Goal: Book appointment/travel/reservation

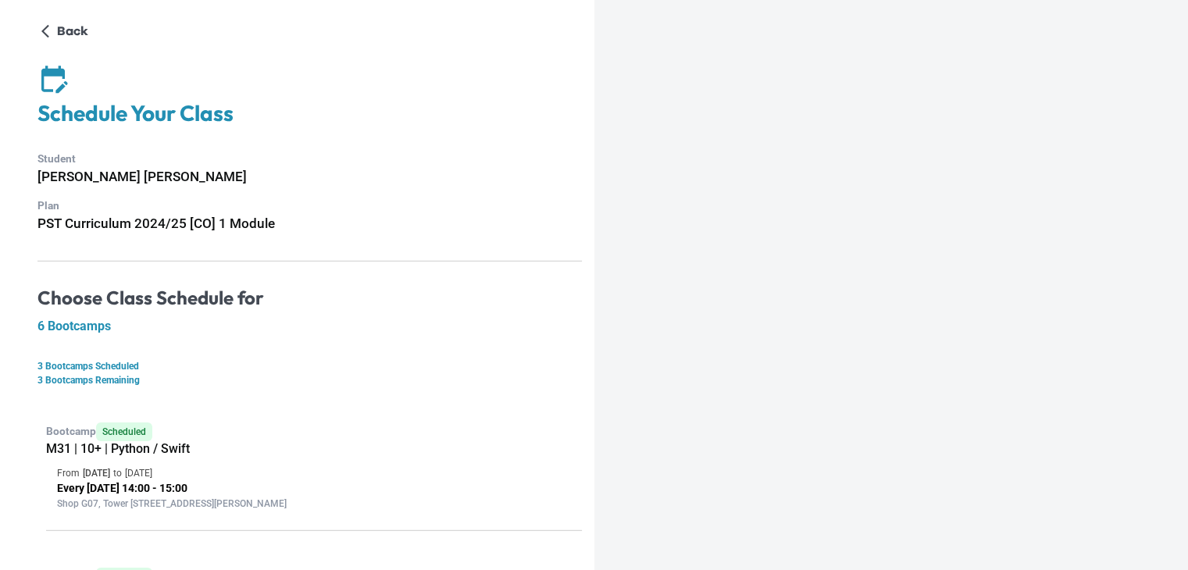
scroll to position [773, 0]
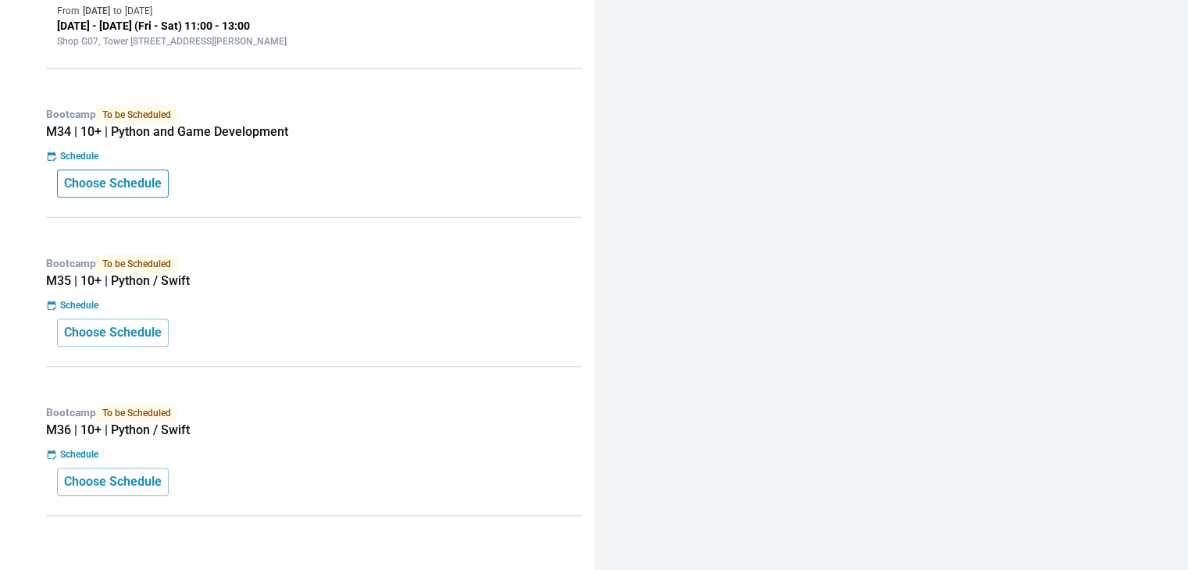
click at [109, 177] on p "Choose Schedule" at bounding box center [113, 183] width 98 height 19
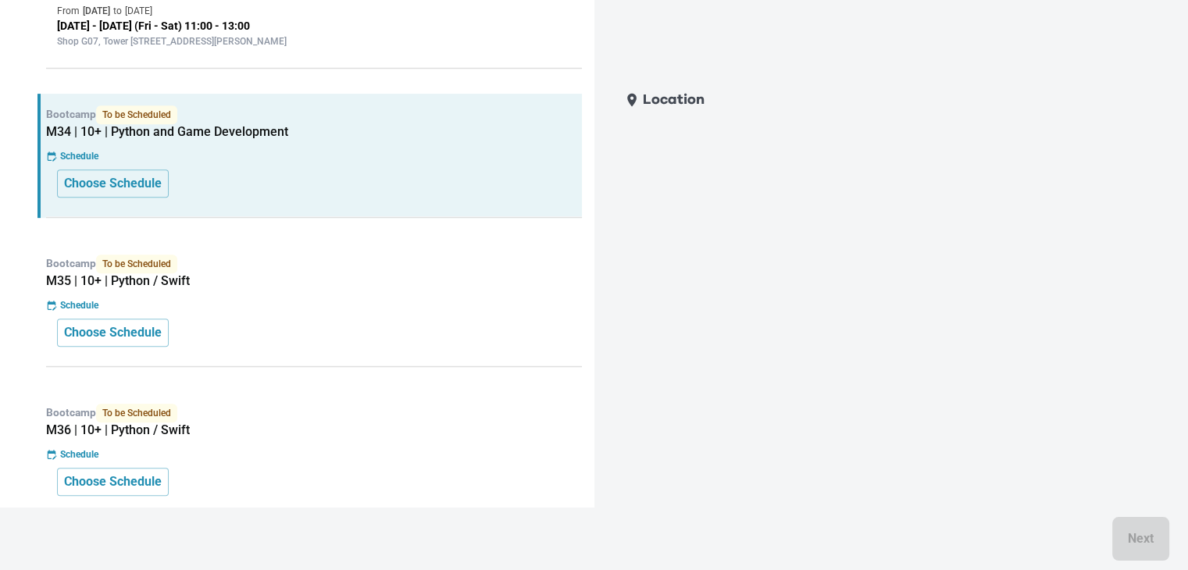
click at [1023, 423] on div "Location Next" at bounding box center [884, 316] width 560 height 470
drag, startPoint x: 728, startPoint y: 104, endPoint x: 659, endPoint y: 114, distance: 69.5
click at [725, 104] on div "Location" at bounding box center [884, 99] width 560 height 37
drag, startPoint x: 659, startPoint y: 119, endPoint x: 875, endPoint y: 271, distance: 264.0
click at [833, 278] on div "Location Next" at bounding box center [884, 316] width 560 height 470
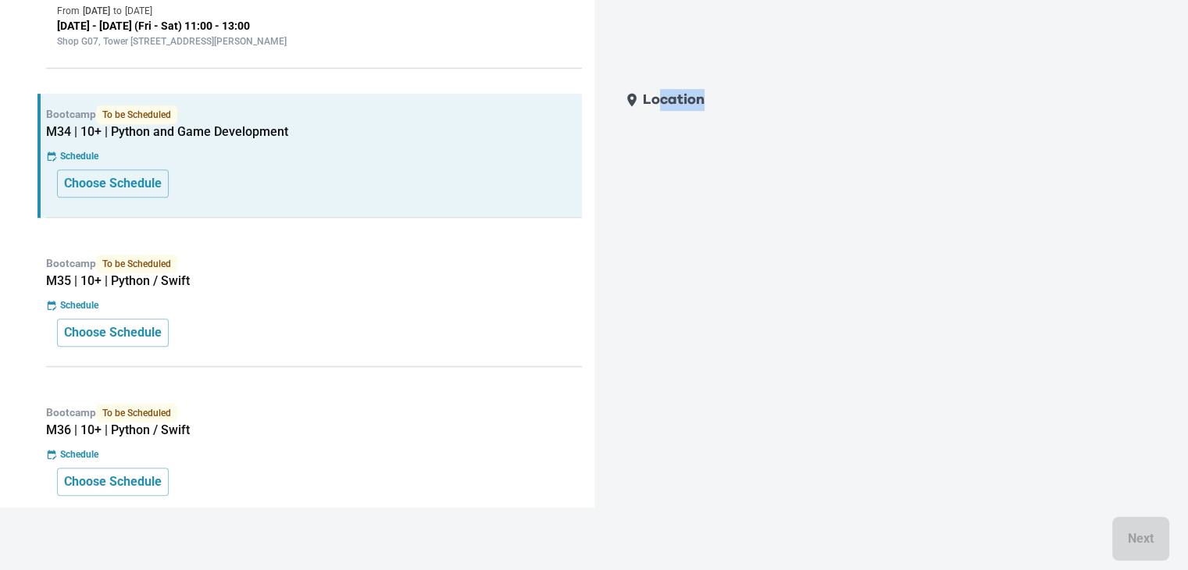
click at [875, 271] on div "Location Next" at bounding box center [884, 316] width 560 height 470
click at [1144, 547] on div "Next" at bounding box center [594, 539] width 1188 height 62
drag, startPoint x: 1144, startPoint y: 547, endPoint x: 1137, endPoint y: 538, distance: 10.6
click at [1144, 546] on div "Next" at bounding box center [594, 539] width 1188 height 62
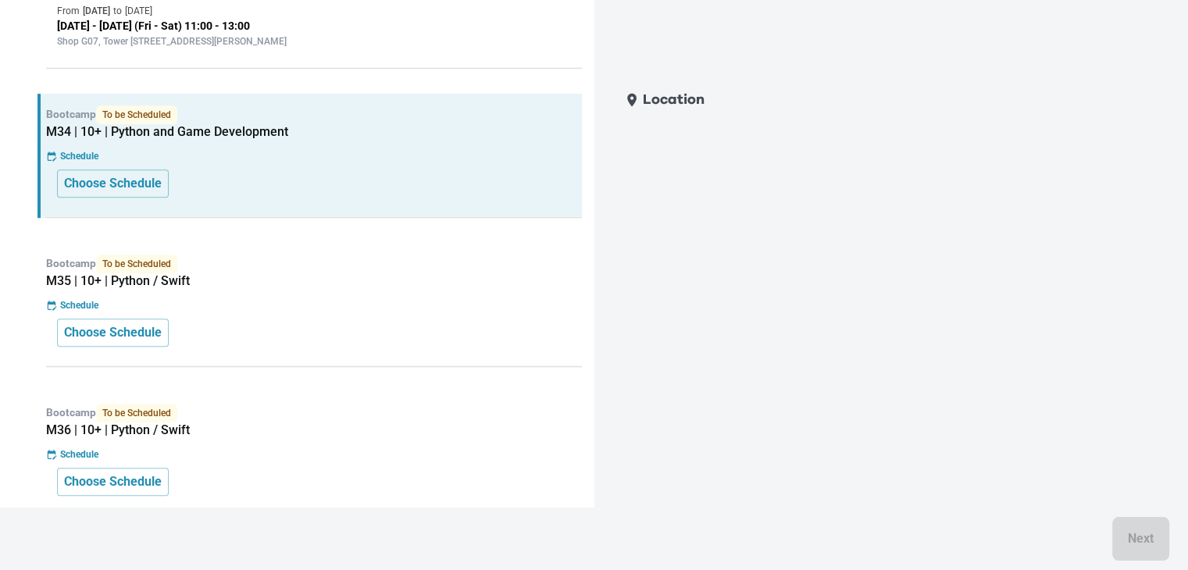
click at [1131, 534] on div "Next" at bounding box center [594, 539] width 1188 height 62
drag, startPoint x: 1131, startPoint y: 534, endPoint x: 1123, endPoint y: 534, distance: 8.6
click at [1130, 534] on div "Next" at bounding box center [594, 539] width 1188 height 62
click at [113, 324] on p "Choose Schedule" at bounding box center [113, 332] width 98 height 19
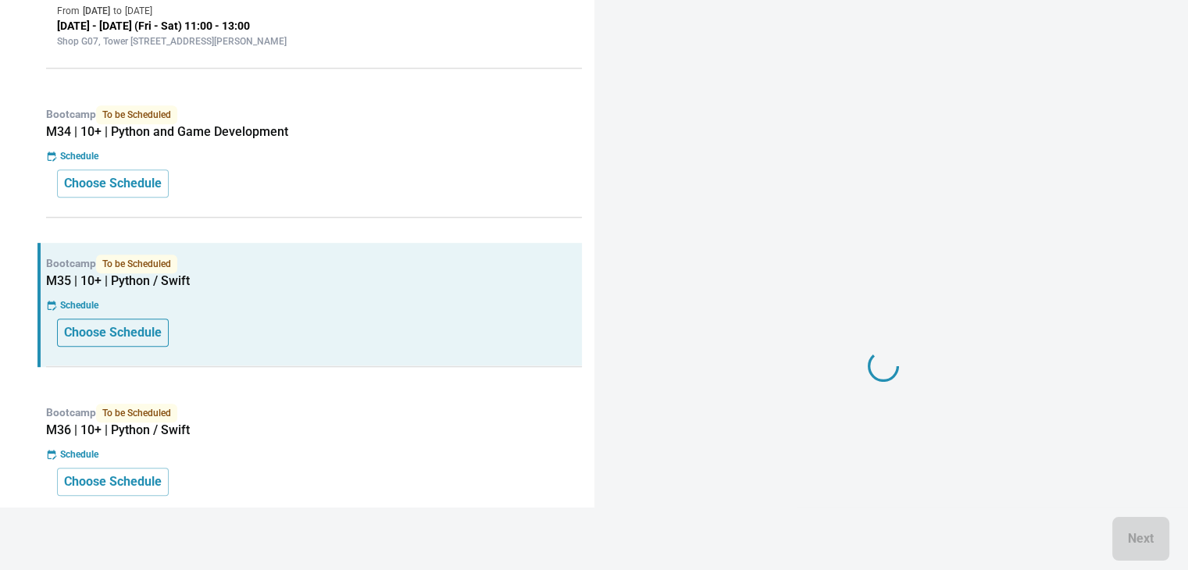
click at [113, 324] on p "Choose Schedule" at bounding box center [113, 332] width 98 height 19
click at [662, 107] on p "Location" at bounding box center [674, 100] width 62 height 22
click at [662, 91] on p "Location" at bounding box center [674, 100] width 62 height 22
click at [663, 87] on div "Location" at bounding box center [884, 99] width 560 height 37
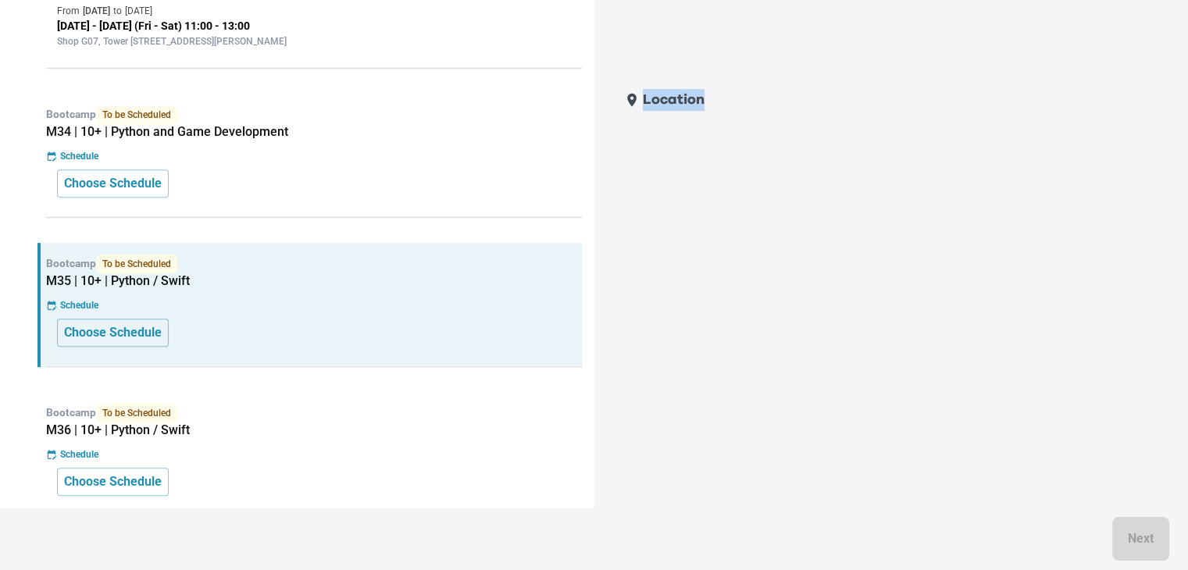
scroll to position [0, 0]
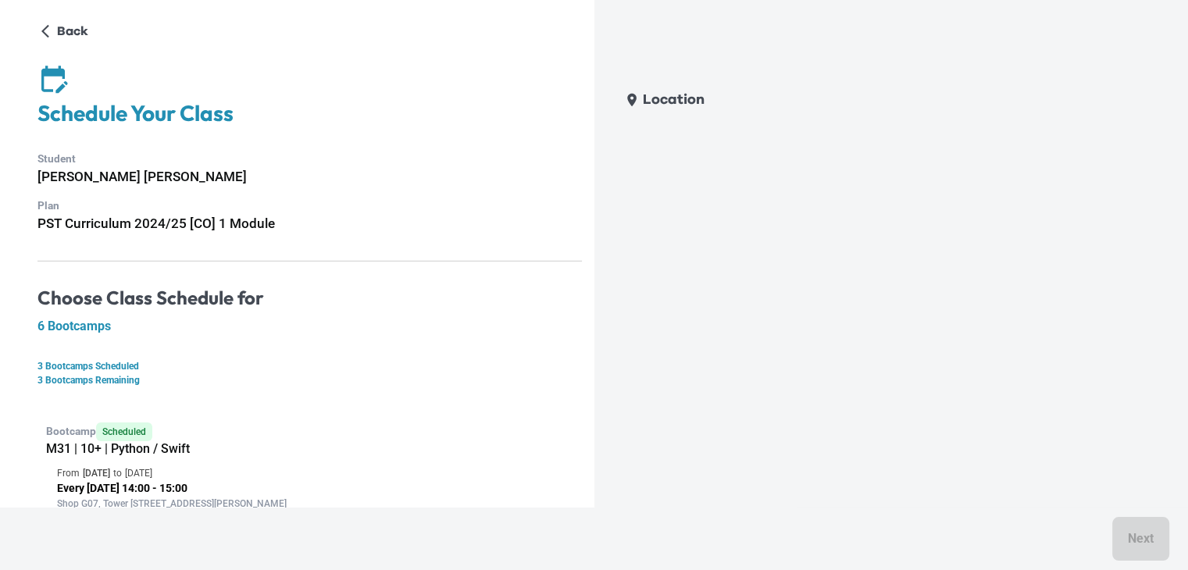
click at [211, 115] on h4 "Schedule Your Class" at bounding box center [309, 113] width 544 height 27
click at [108, 203] on p "Plan" at bounding box center [309, 206] width 544 height 16
click at [123, 427] on span "Scheduled" at bounding box center [124, 432] width 56 height 19
click at [127, 448] on h5 "M31 | 10+ | Python / Swift" at bounding box center [314, 449] width 536 height 16
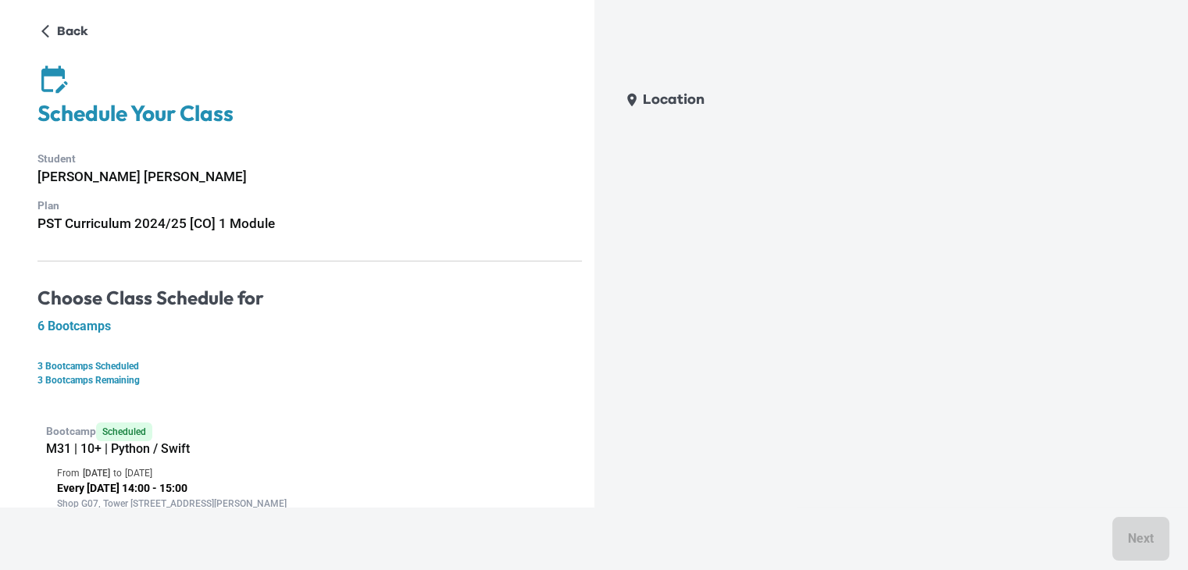
click at [135, 480] on p "Every [DATE] 14:00 - 15:00" at bounding box center [314, 488] width 514 height 16
drag, startPoint x: 145, startPoint y: 442, endPoint x: 119, endPoint y: 435, distance: 26.7
click at [145, 442] on h5 "M31 | 10+ | Python / Swift" at bounding box center [314, 449] width 536 height 16
click at [52, 419] on div "Bootcamp Scheduled M31 | 10+ | Python / Swift From [DATE] to [DATE] Every [DATE…" at bounding box center [309, 471] width 544 height 120
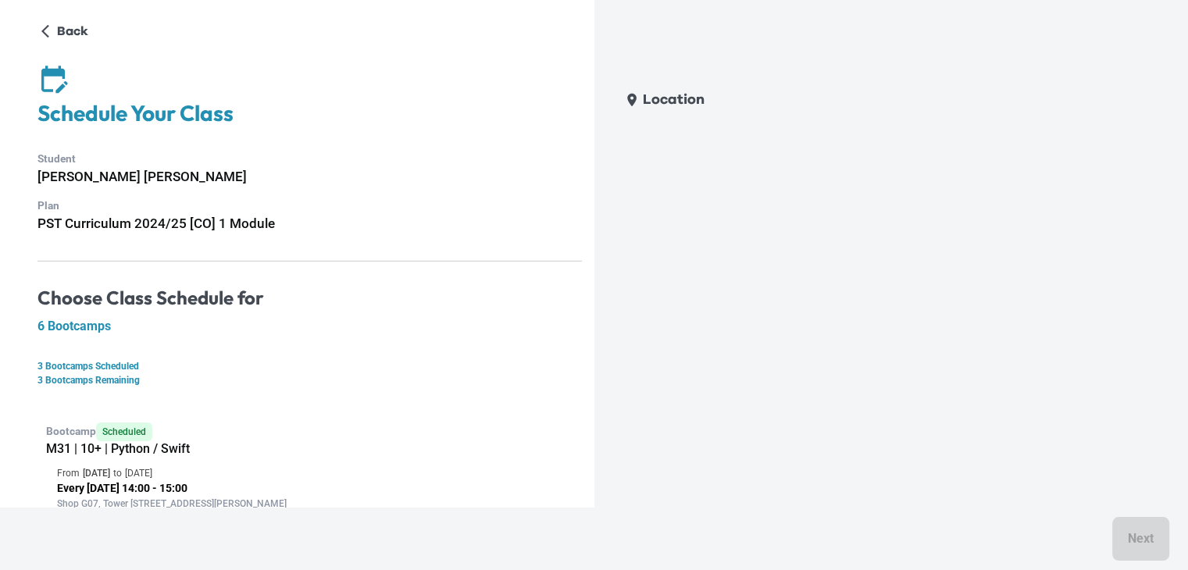
click at [131, 432] on span "Scheduled" at bounding box center [124, 432] width 56 height 19
click at [97, 326] on h5 "6 Bootcamps" at bounding box center [309, 327] width 544 height 16
click at [98, 177] on h6 "[PERSON_NAME] [PERSON_NAME]" at bounding box center [309, 176] width 544 height 21
click at [41, 66] on icon at bounding box center [52, 78] width 31 height 31
click at [50, 32] on icon "button" at bounding box center [45, 31] width 16 height 16
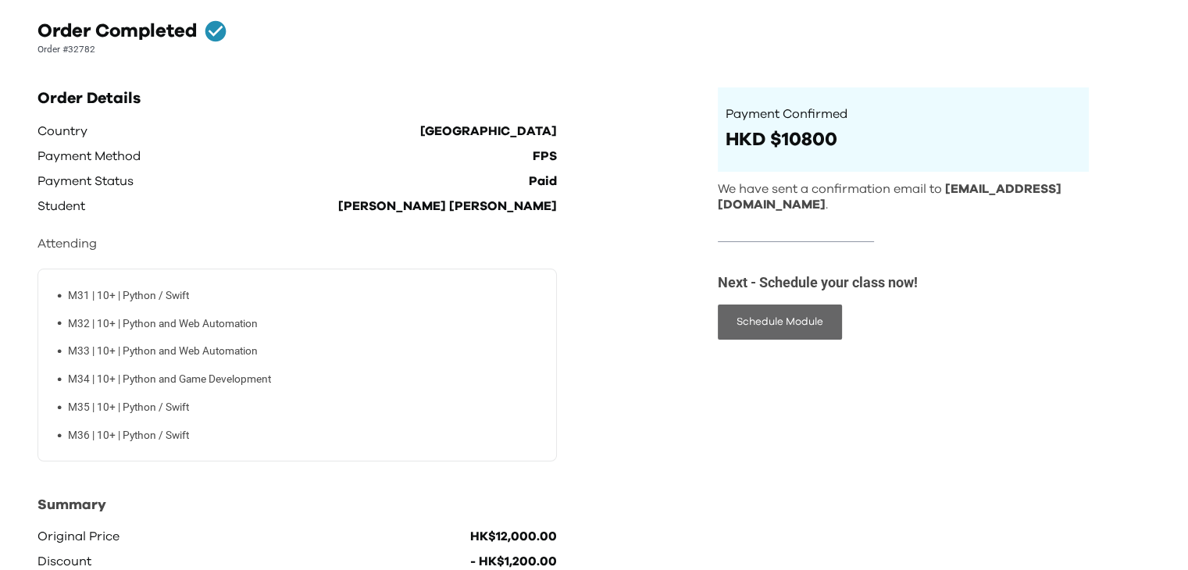
click at [813, 325] on button "Schedule Module" at bounding box center [780, 322] width 124 height 35
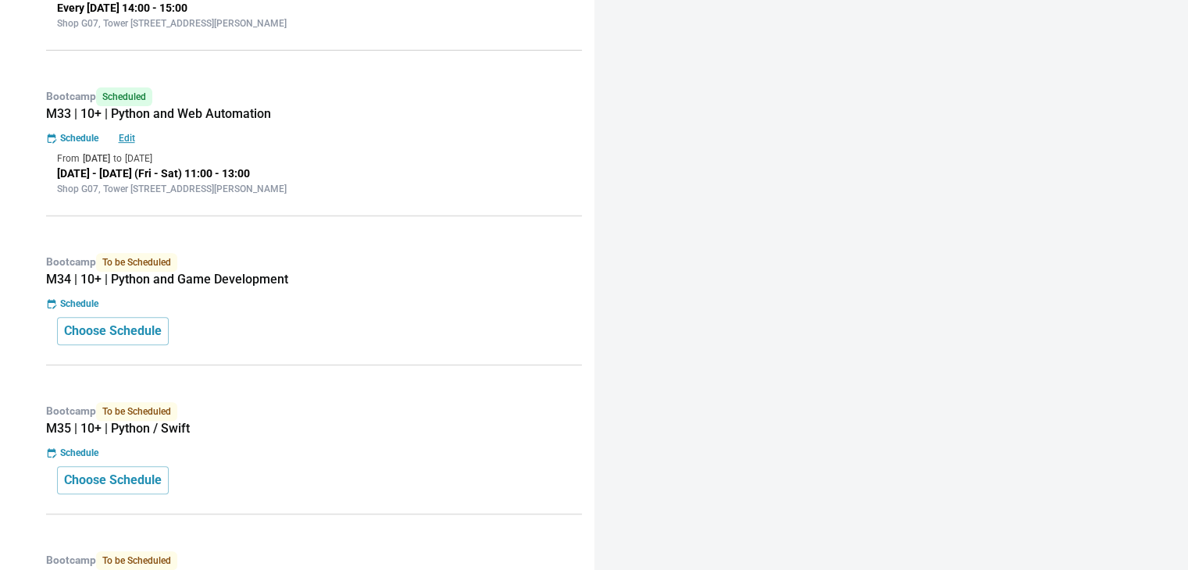
scroll to position [615, 0]
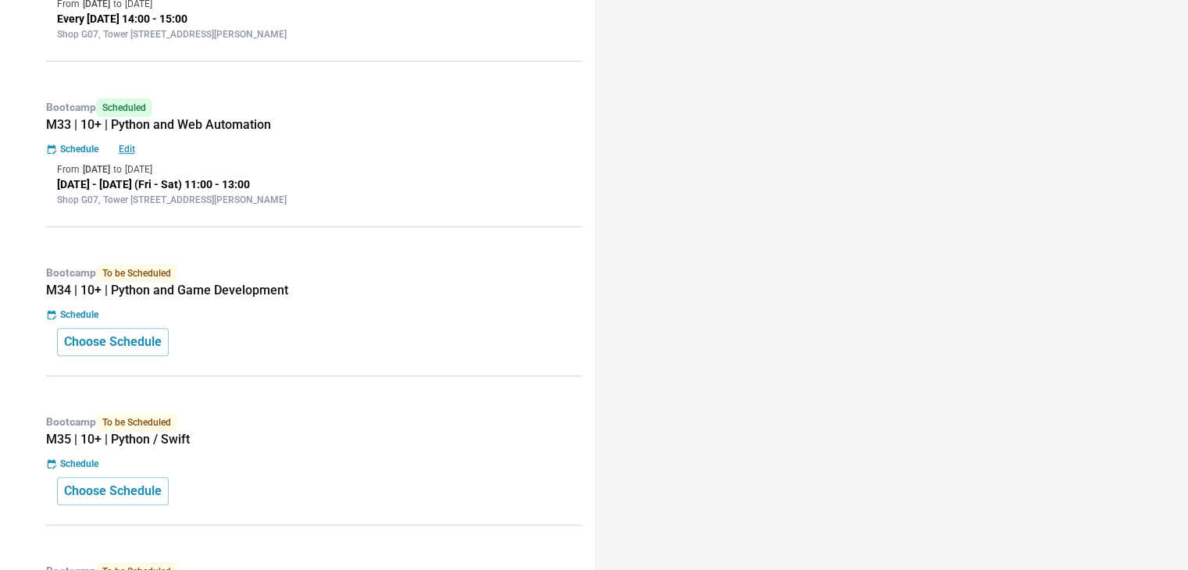
click at [181, 287] on h5 "M34 | 10+ | Python and Game Development" at bounding box center [314, 291] width 536 height 16
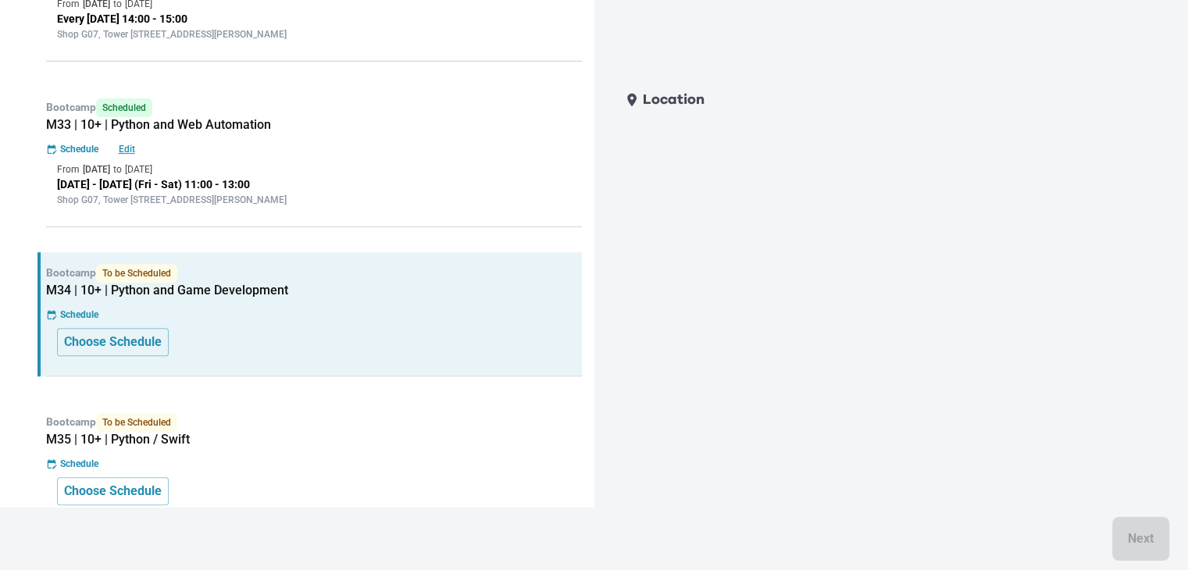
click at [647, 94] on p "Location" at bounding box center [674, 100] width 62 height 22
click at [612, 106] on div "Location" at bounding box center [884, 99] width 560 height 37
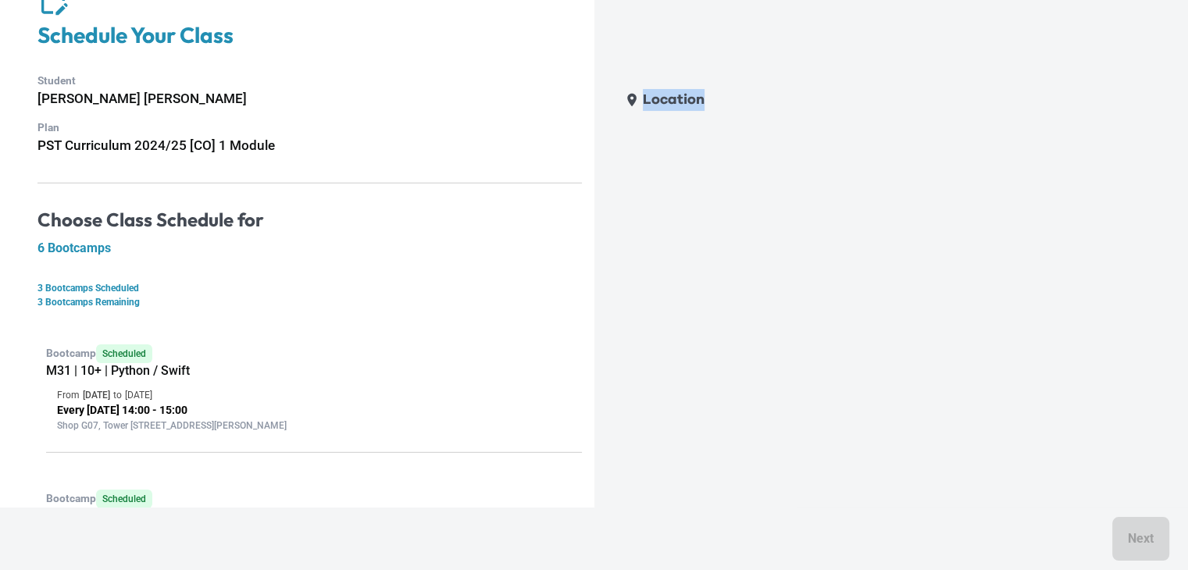
scroll to position [0, 0]
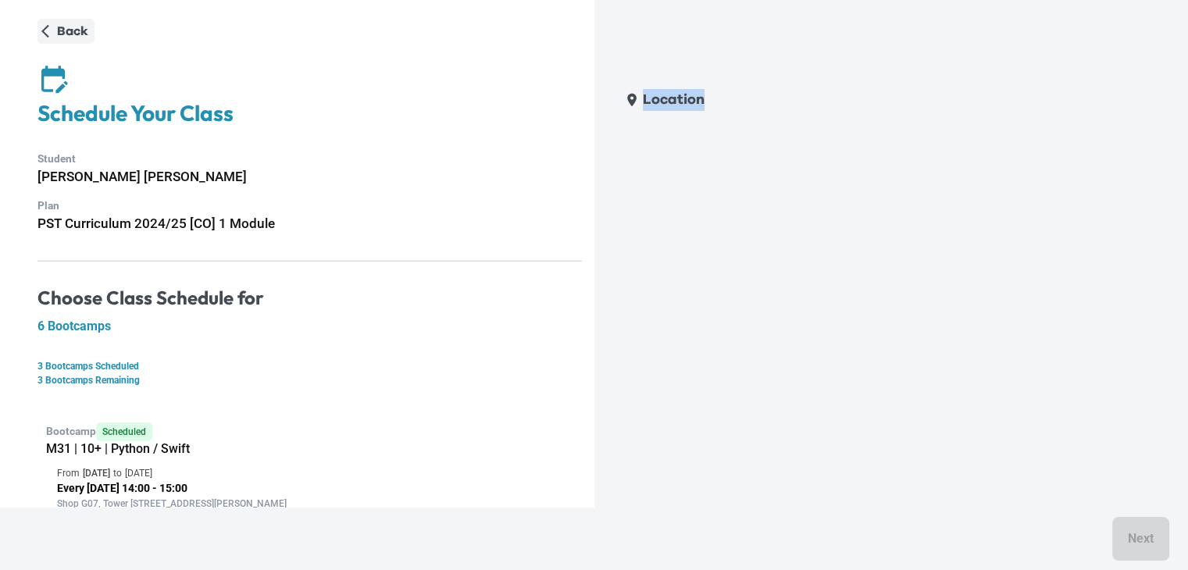
click at [59, 26] on p "Back" at bounding box center [72, 31] width 31 height 19
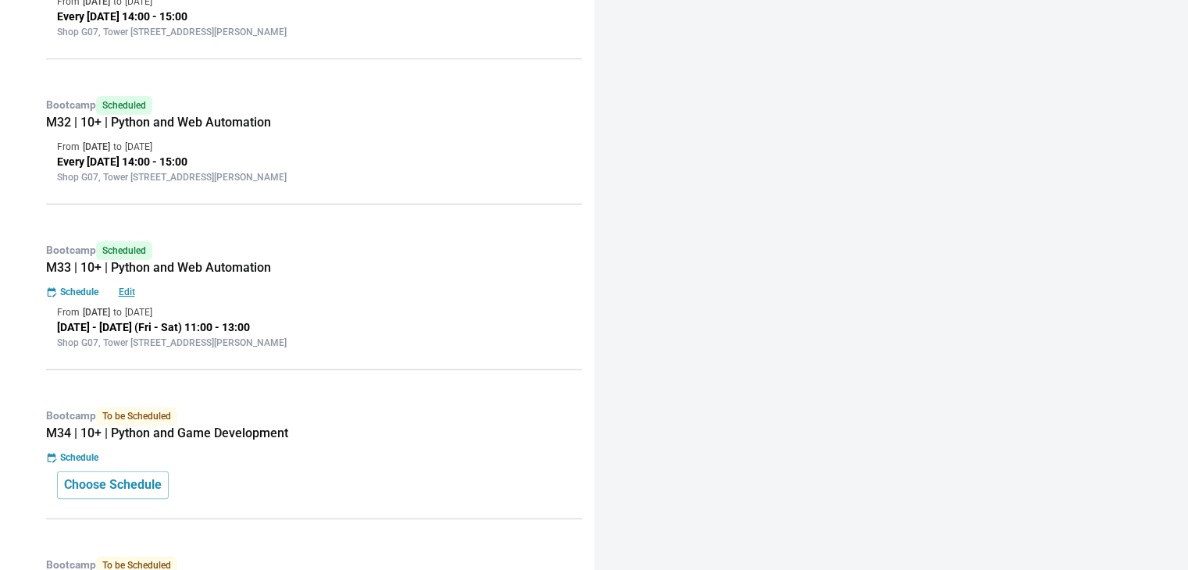
scroll to position [473, 0]
click at [126, 285] on p "Edit" at bounding box center [127, 291] width 50 height 14
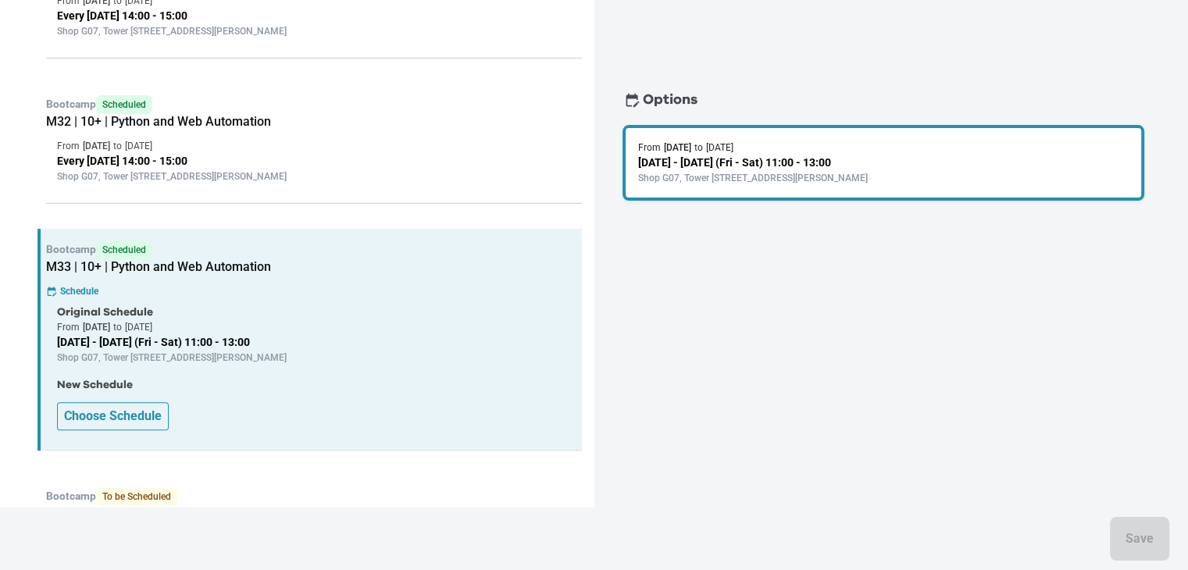
click at [87, 407] on p "Choose Schedule" at bounding box center [113, 416] width 98 height 19
click at [120, 409] on p "Choose Schedule" at bounding box center [113, 416] width 98 height 19
click at [806, 245] on div "Options From [DATE] to [DATE] [DATE] - [DATE] (Fri - Sat) 11:00 - 13:00 Shop [G…" at bounding box center [884, 180] width 560 height 198
click at [648, 101] on p "Options" at bounding box center [670, 100] width 55 height 22
click at [628, 98] on icon at bounding box center [632, 100] width 13 height 14
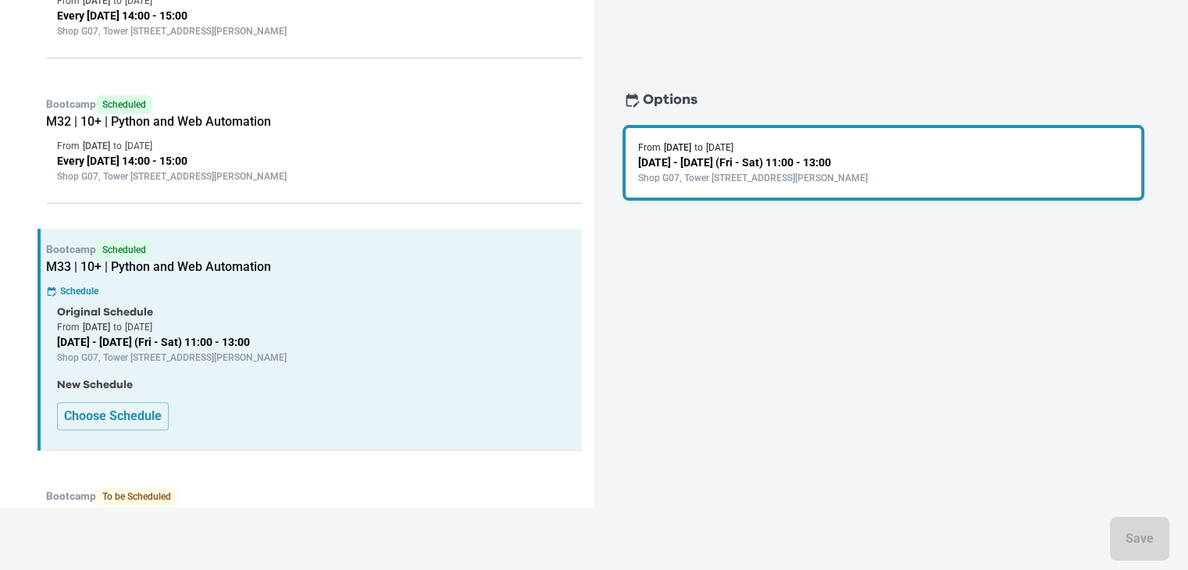
click at [701, 119] on div "Options From [DATE] to [DATE] [DATE] - [DATE] (Fri - Sat) 11:00 - 13:00 Shop [G…" at bounding box center [884, 180] width 560 height 198
click at [719, 173] on p "Shop G07, Tower [STREET_ADDRESS][PERSON_NAME]" at bounding box center [883, 178] width 491 height 14
click at [1122, 542] on div "Save" at bounding box center [594, 539] width 1188 height 62
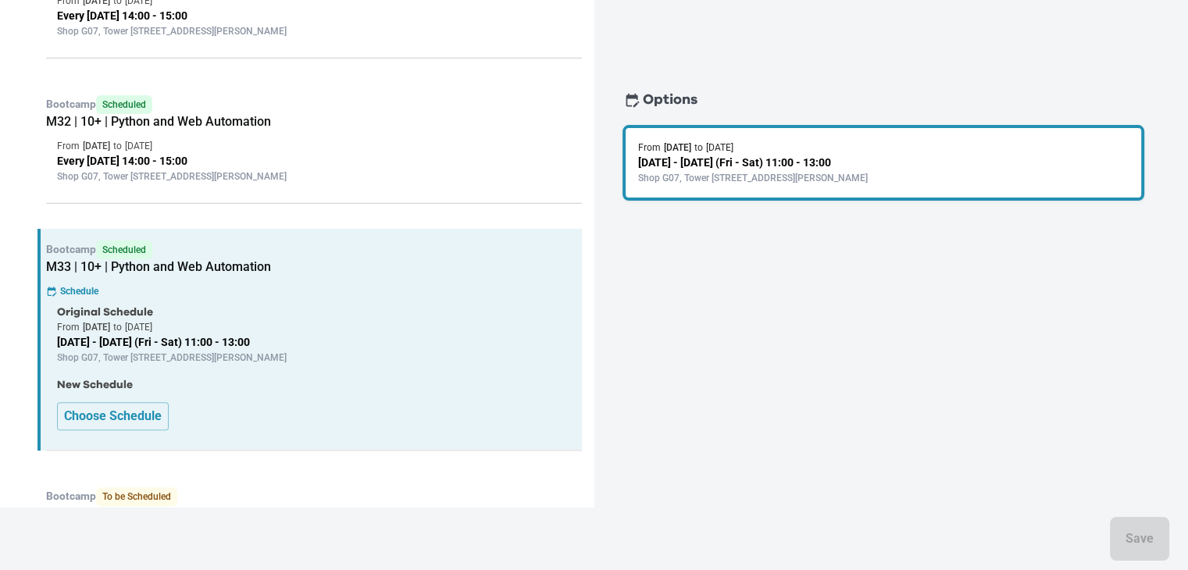
click at [763, 187] on div "From [DATE] to [DATE] [DATE] - [DATE] (Fri - Sat) 11:00 - 13:00 Shop [GEOGRAPHI…" at bounding box center [884, 163] width 523 height 76
click at [102, 412] on p "Choose Schedule" at bounding box center [113, 416] width 98 height 19
click at [91, 280] on div "Bootcamp Scheduled M33 | 10+ | Python and Web Automation Schedule Original Sche…" at bounding box center [309, 340] width 544 height 222
click at [89, 280] on div "Bootcamp Scheduled M33 | 10+ | Python and Web Automation Schedule Original Sche…" at bounding box center [309, 340] width 544 height 222
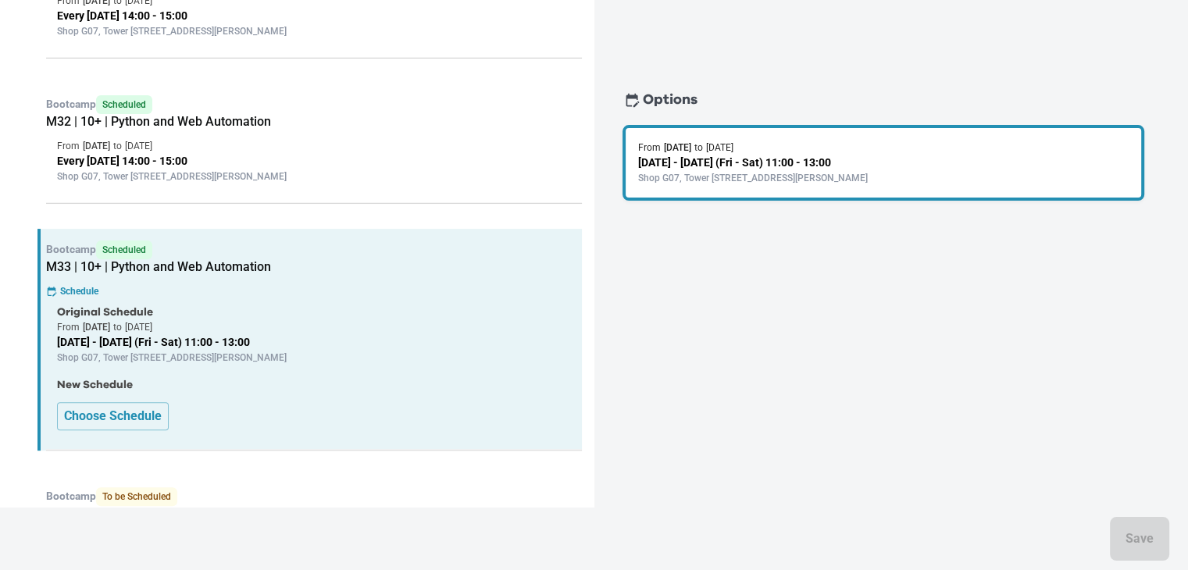
click at [58, 284] on div "Schedule" at bounding box center [314, 291] width 536 height 14
click at [77, 284] on p "Schedule" at bounding box center [79, 291] width 38 height 14
click at [87, 307] on p "Original Schedule" at bounding box center [314, 313] width 514 height 16
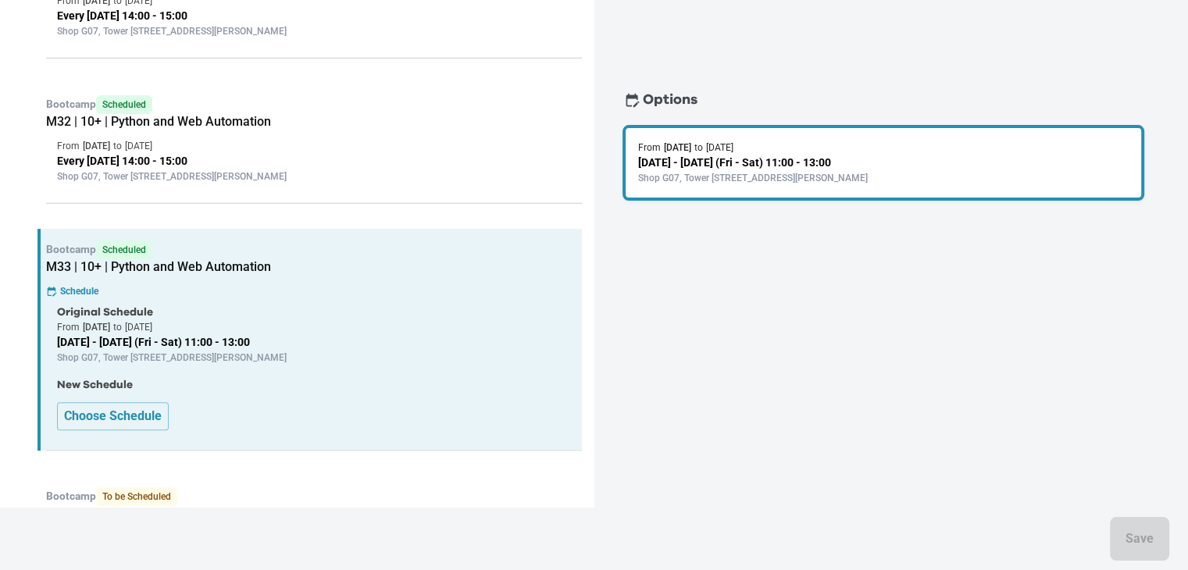
click at [155, 371] on div "Original Schedule From [DATE] to [DATE] [DATE] - [DATE] (Fri - Sat) 11:00 - 13:…" at bounding box center [314, 368] width 514 height 126
click at [154, 345] on p "[DATE] - [DATE] (Fri - Sat) 11:00 - 13:00" at bounding box center [314, 342] width 514 height 16
click at [145, 339] on p "[DATE] - [DATE] (Fri - Sat) 11:00 - 13:00" at bounding box center [314, 342] width 514 height 16
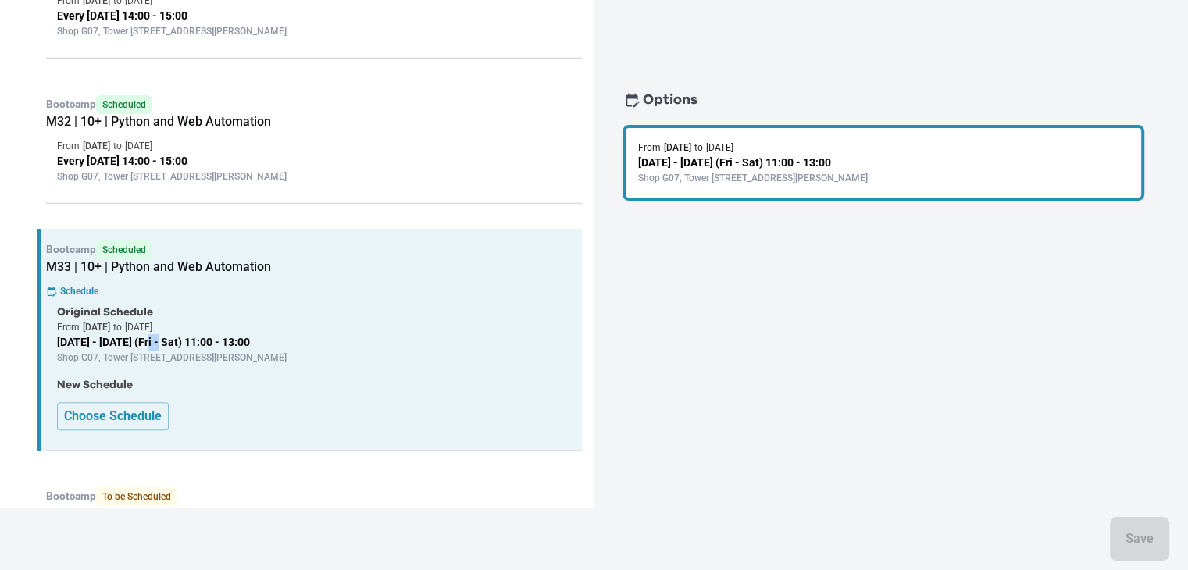
click at [144, 339] on p "[DATE] - [DATE] (Fri - Sat) 11:00 - 13:00" at bounding box center [314, 342] width 514 height 16
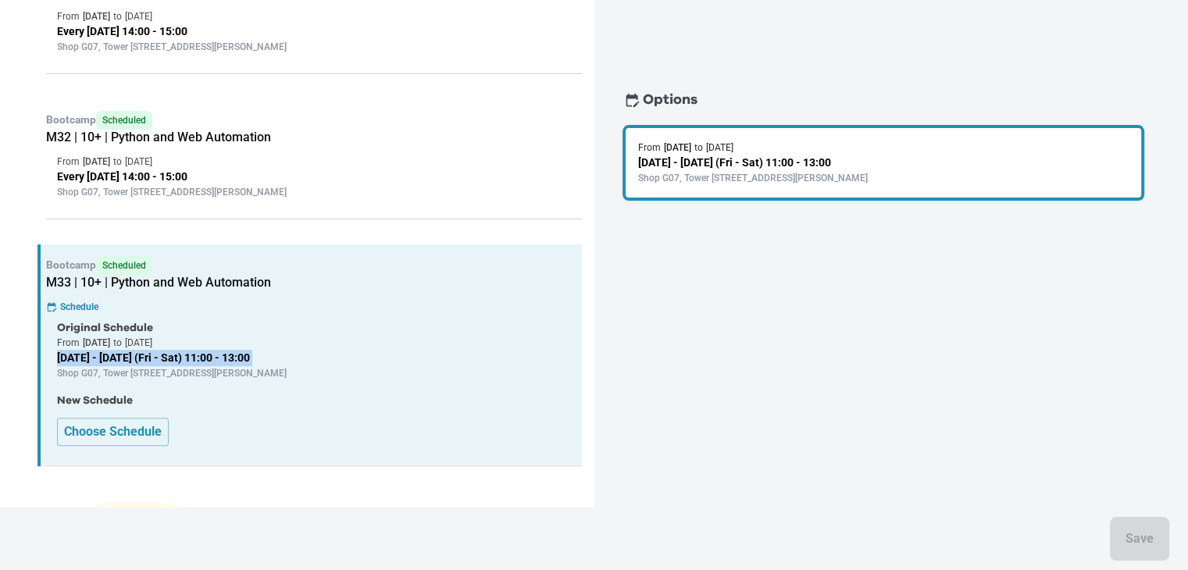
scroll to position [453, 0]
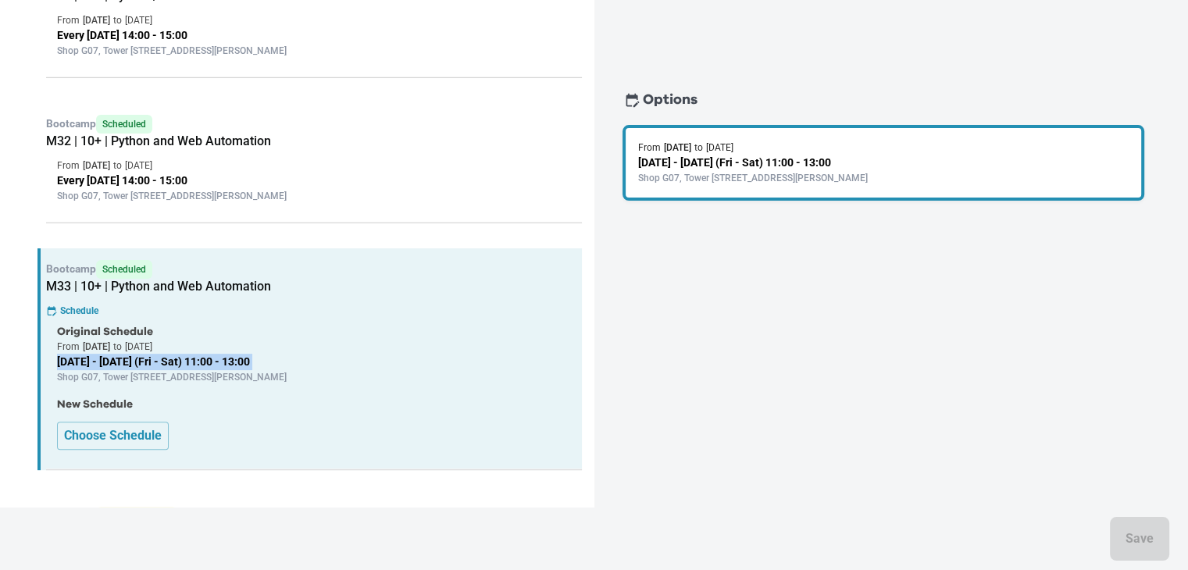
click at [0, 452] on div "Back Schedule Your Class Student [PERSON_NAME] [PERSON_NAME] Plan PST Curriculu…" at bounding box center [297, 254] width 594 height 1415
